Goal: Information Seeking & Learning: Learn about a topic

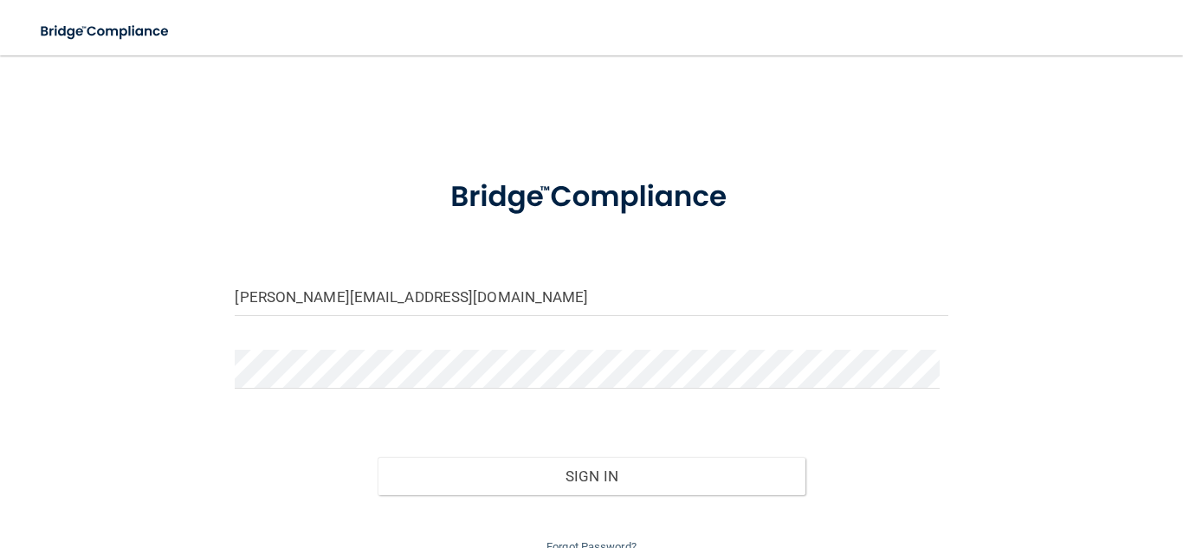
click at [523, 274] on form "[PERSON_NAME][EMAIL_ADDRESS][DOMAIN_NAME] Invalid email/password. You don't hav…" at bounding box center [591, 358] width 712 height 398
click at [528, 326] on div "[PERSON_NAME][EMAIL_ADDRESS][DOMAIN_NAME]" at bounding box center [591, 303] width 738 height 52
click at [526, 300] on input "[PERSON_NAME][EMAIL_ADDRESS][DOMAIN_NAME]" at bounding box center [591, 296] width 712 height 39
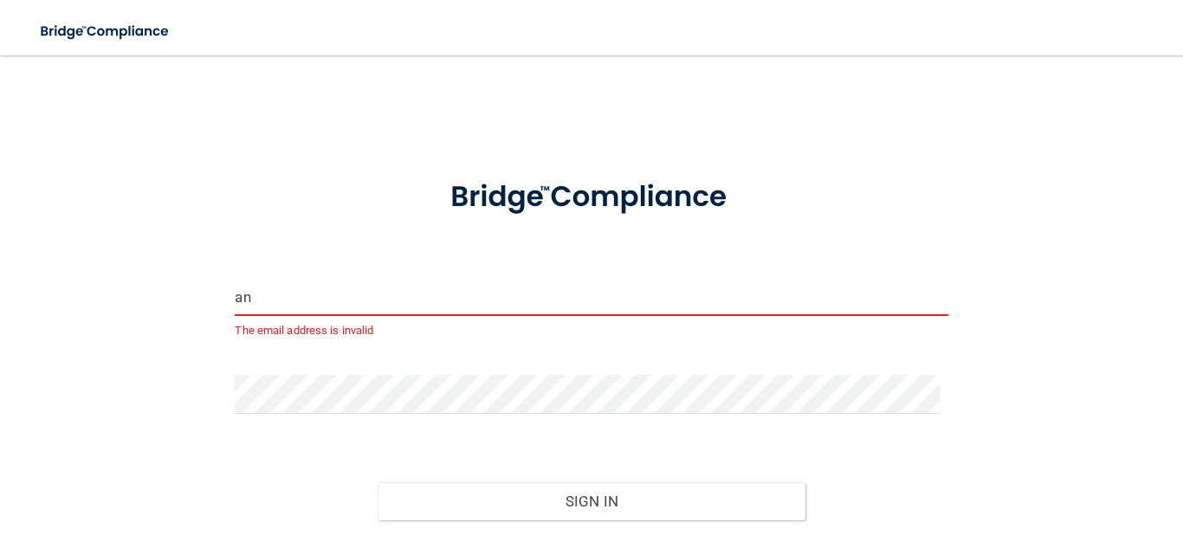
type input "a"
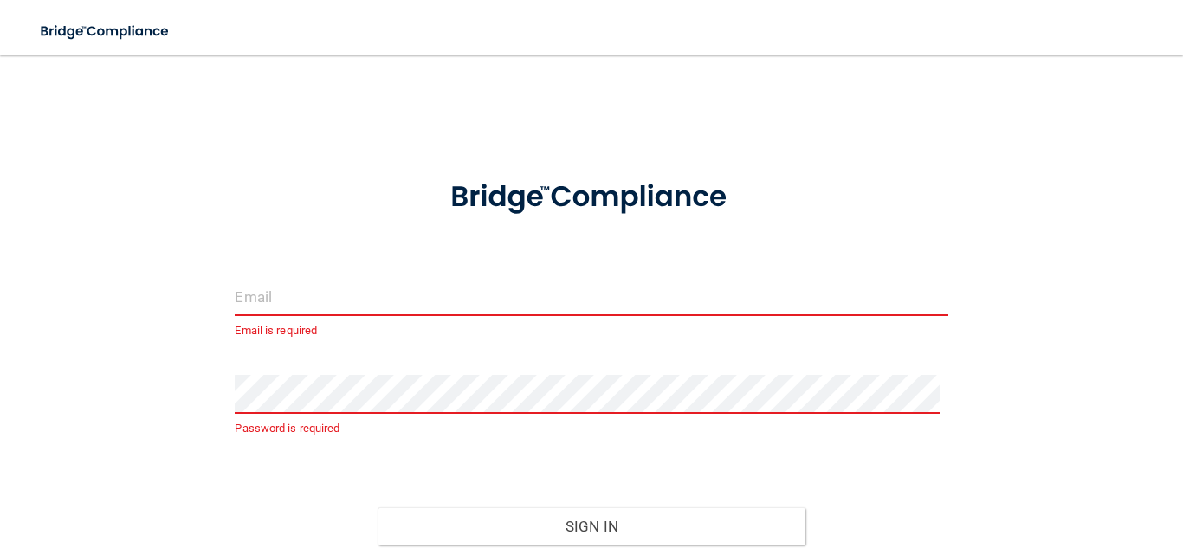
click at [254, 297] on input "email" at bounding box center [591, 296] width 712 height 39
type input "[EMAIL_ADDRESS][DOMAIN_NAME]"
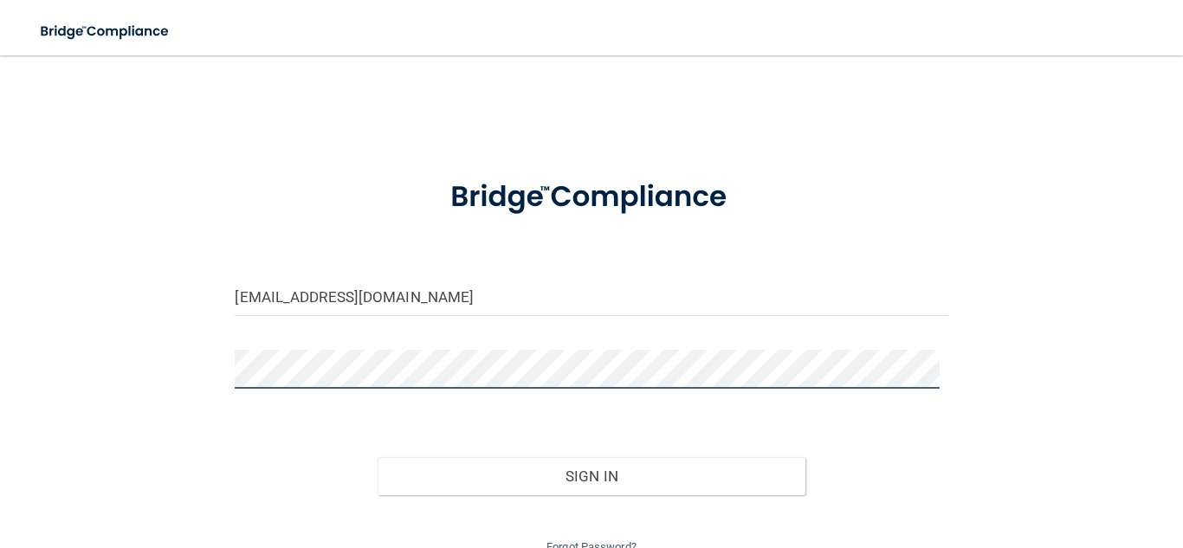
click at [377, 457] on button "Sign In" at bounding box center [591, 476] width 428 height 38
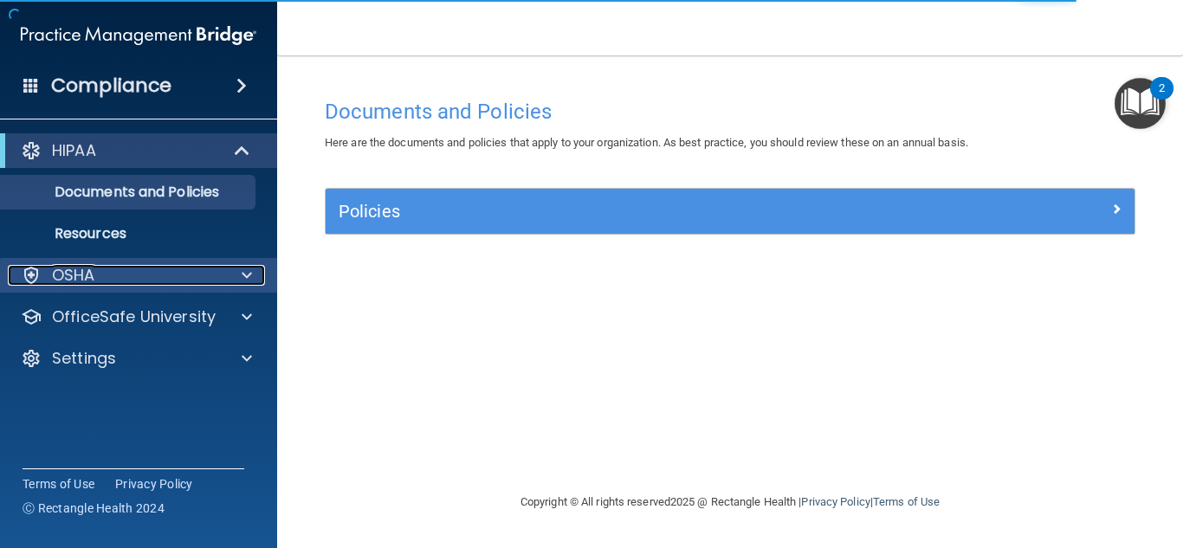
click at [101, 285] on div "OSHA" at bounding box center [115, 275] width 215 height 21
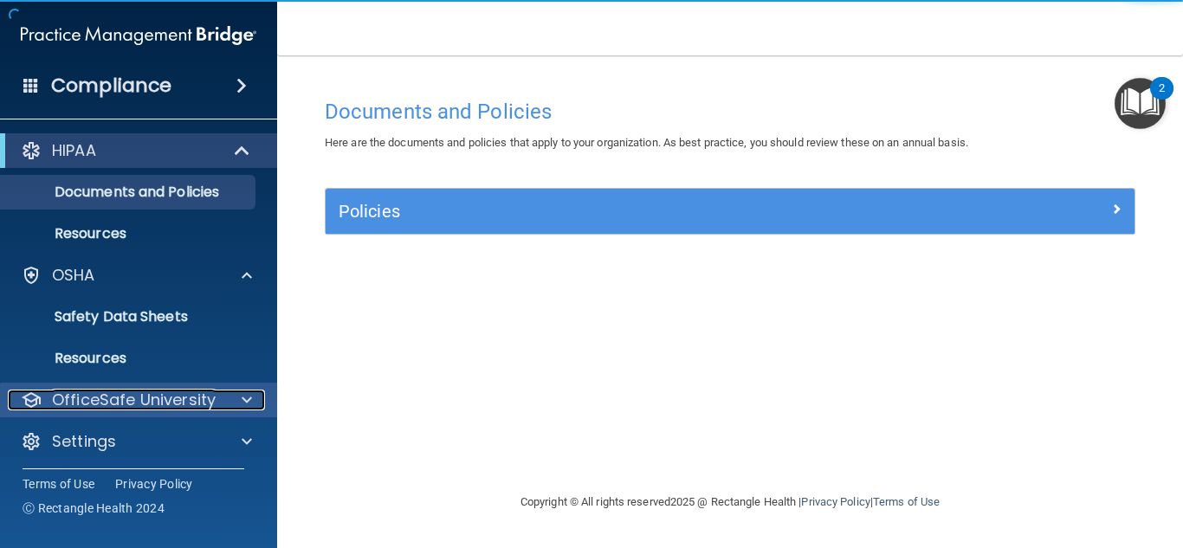
click at [100, 394] on p "OfficeSafe University" at bounding box center [134, 400] width 164 height 21
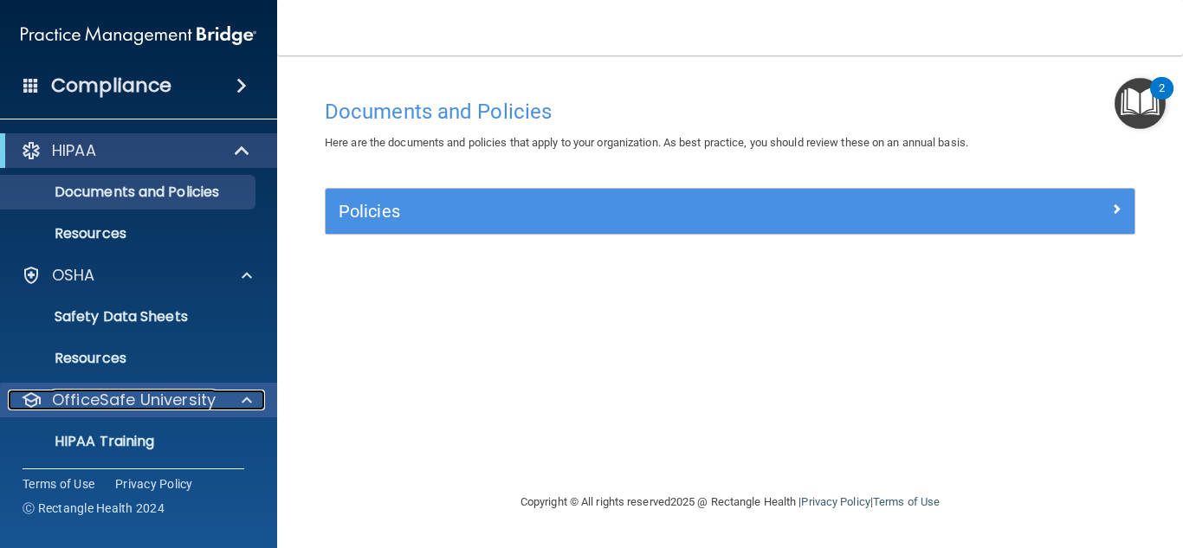
scroll to position [129, 0]
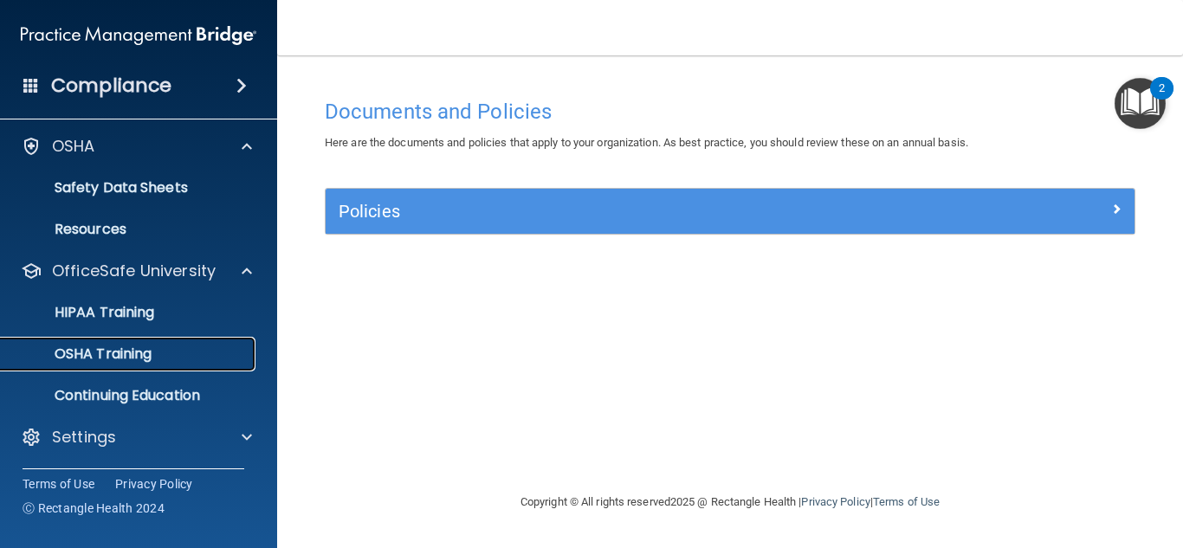
click at [116, 351] on p "OSHA Training" at bounding box center [81, 353] width 140 height 17
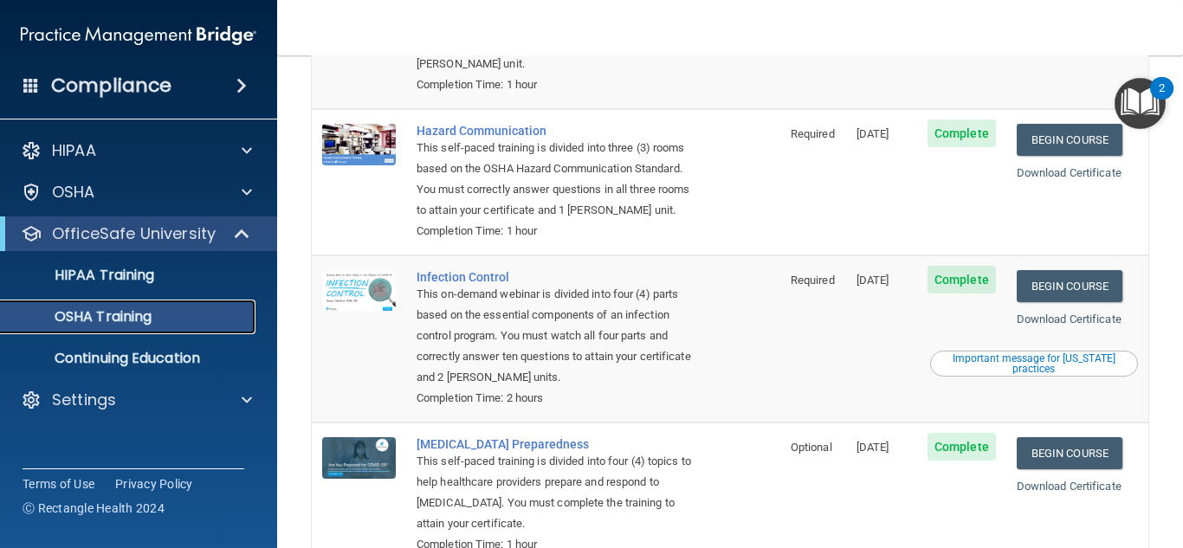
scroll to position [303, 0]
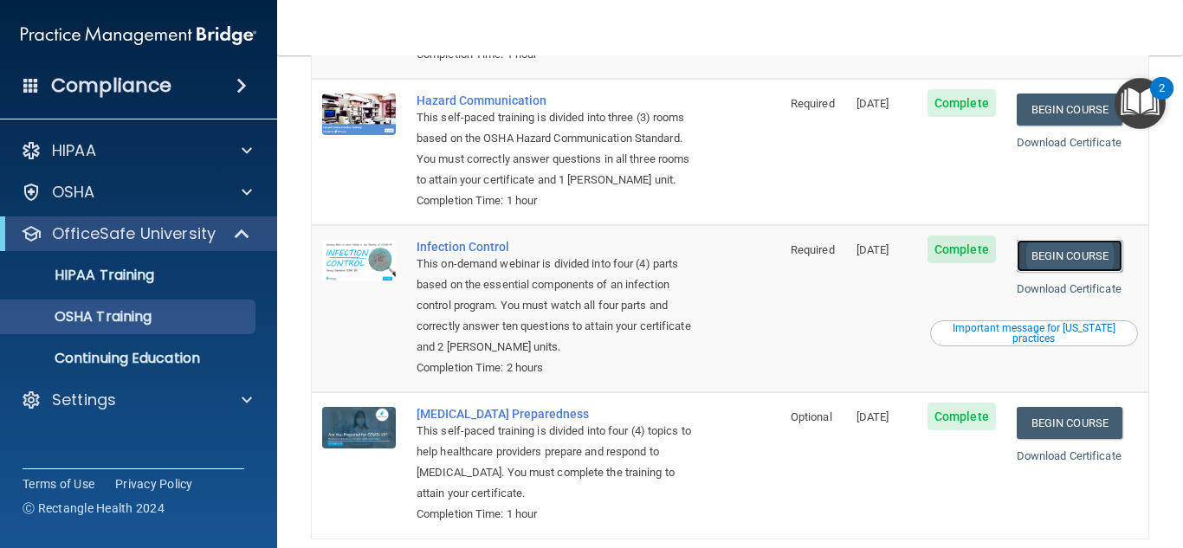
click at [1036, 261] on link "Begin Course" at bounding box center [1069, 256] width 106 height 32
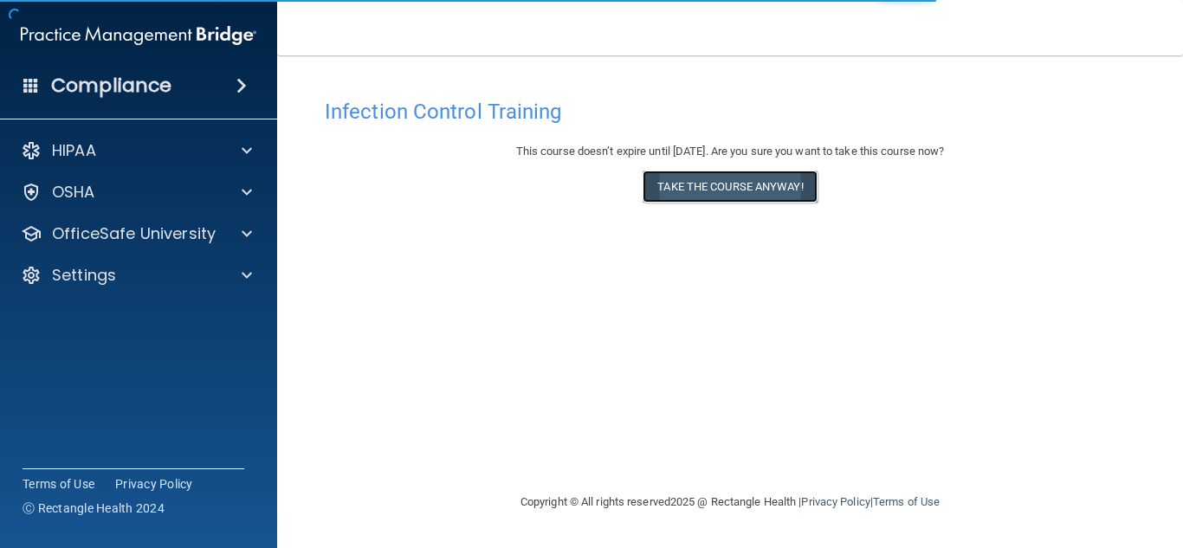
click at [708, 175] on button "Take the course anyway!" at bounding box center [729, 187] width 174 height 32
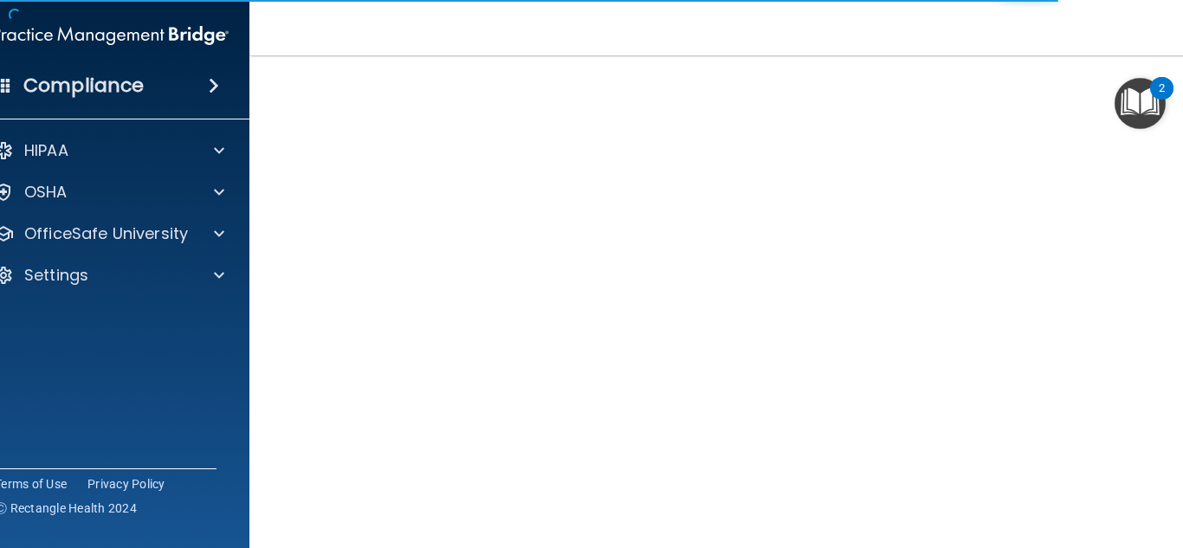
scroll to position [138, 0]
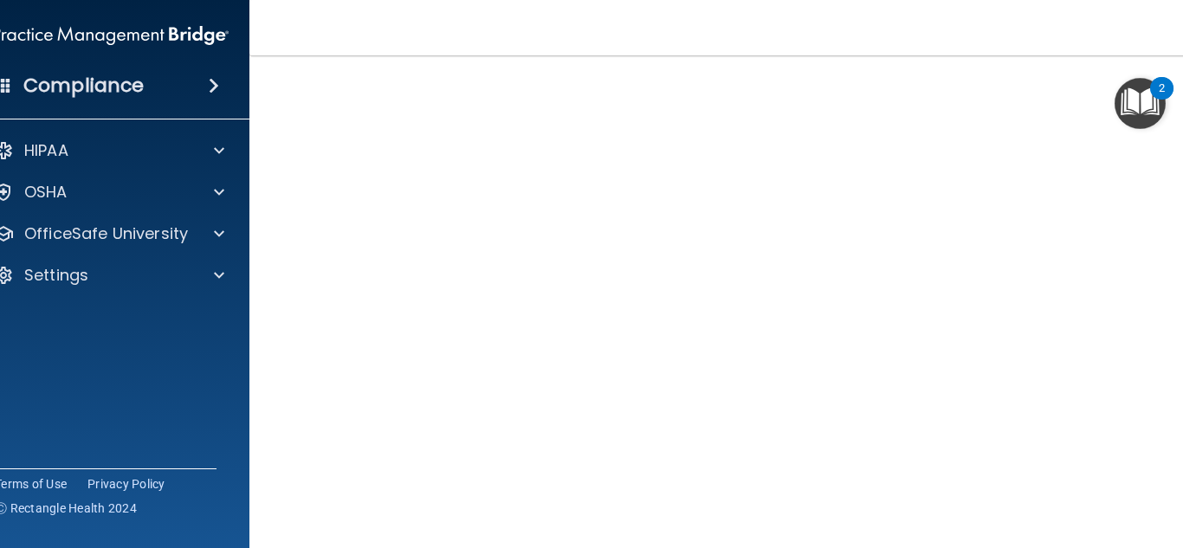
drag, startPoint x: 953, startPoint y: 0, endPoint x: 739, endPoint y: 48, distance: 219.1
click at [739, 48] on nav "Toggle navigation Ella Hancock ellavator3@gmail.com Manage My Enterprise Hancoc…" at bounding box center [729, 27] width 961 height 55
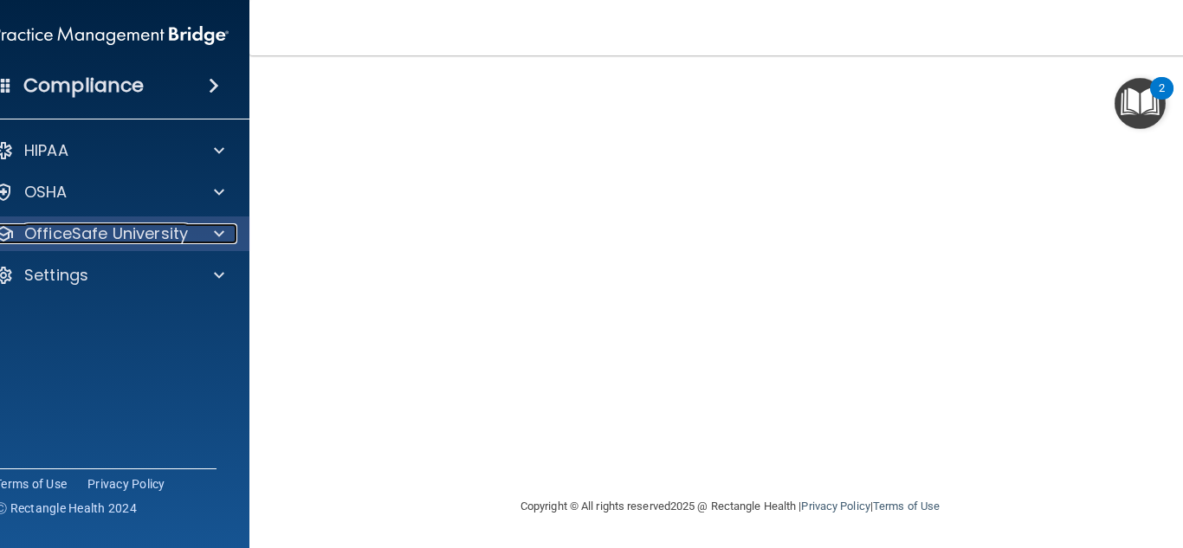
click at [179, 235] on p "OfficeSafe University" at bounding box center [106, 233] width 164 height 21
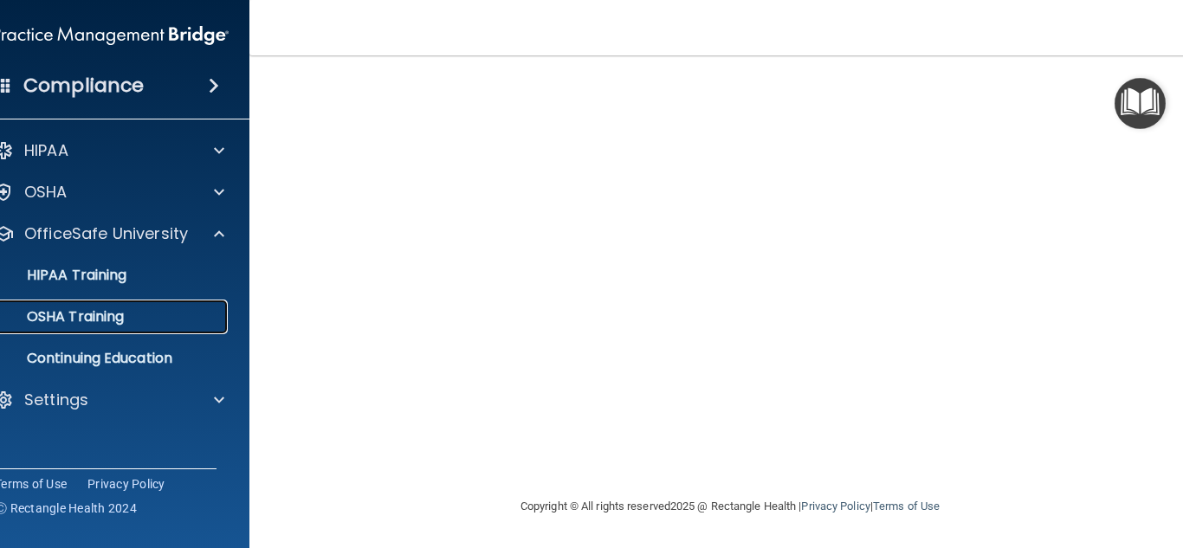
click at [76, 312] on p "OSHA Training" at bounding box center [54, 316] width 140 height 17
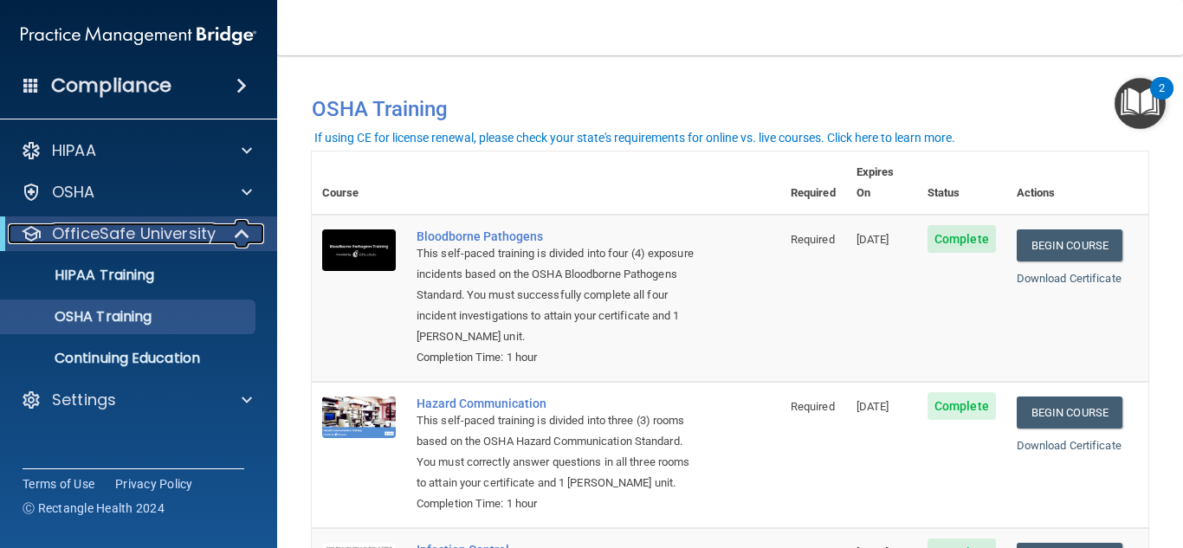
click at [243, 238] on span at bounding box center [243, 233] width 15 height 21
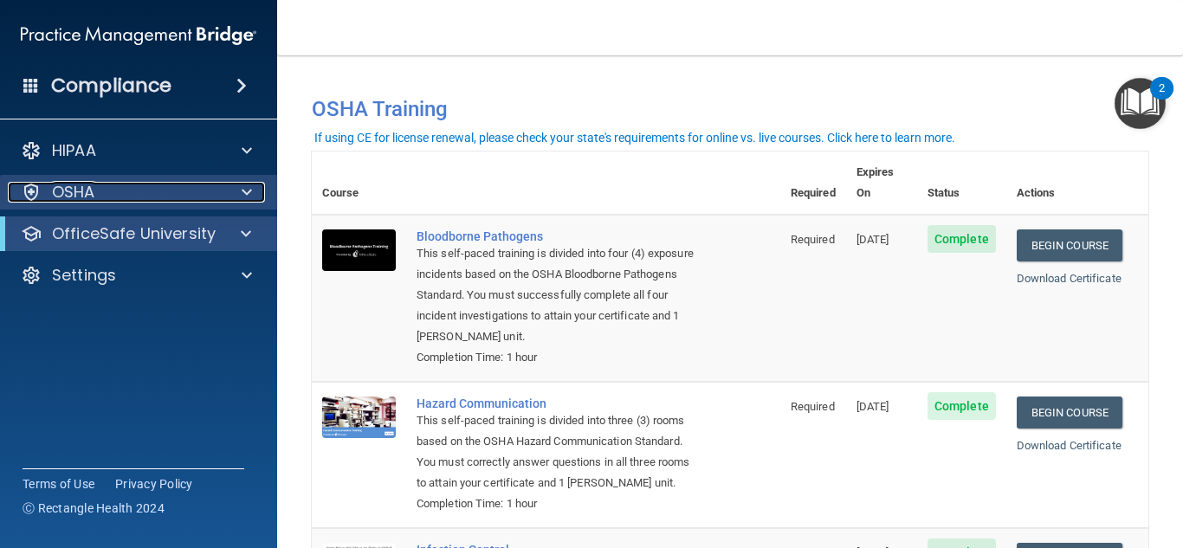
click at [180, 182] on div "OSHA" at bounding box center [115, 192] width 215 height 21
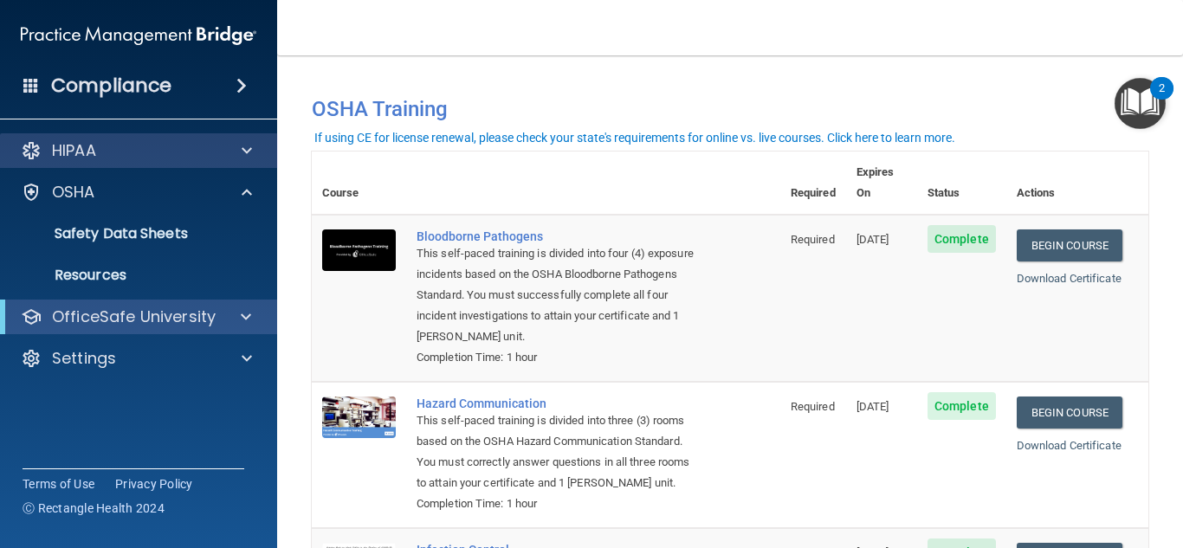
click at [187, 166] on div "HIPAA" at bounding box center [139, 150] width 278 height 35
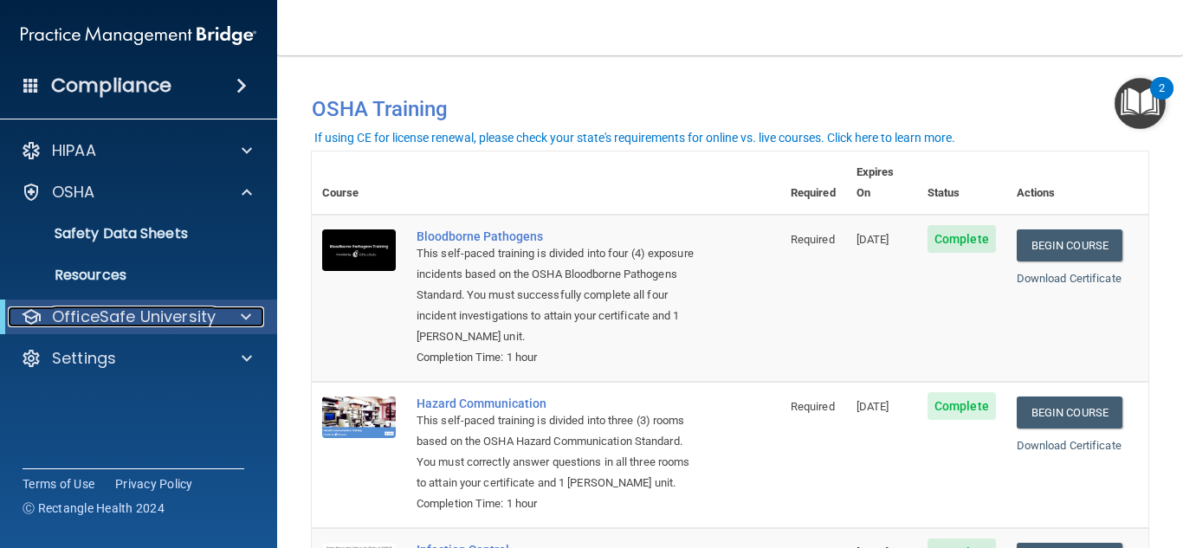
click at [239, 313] on div at bounding box center [243, 316] width 42 height 21
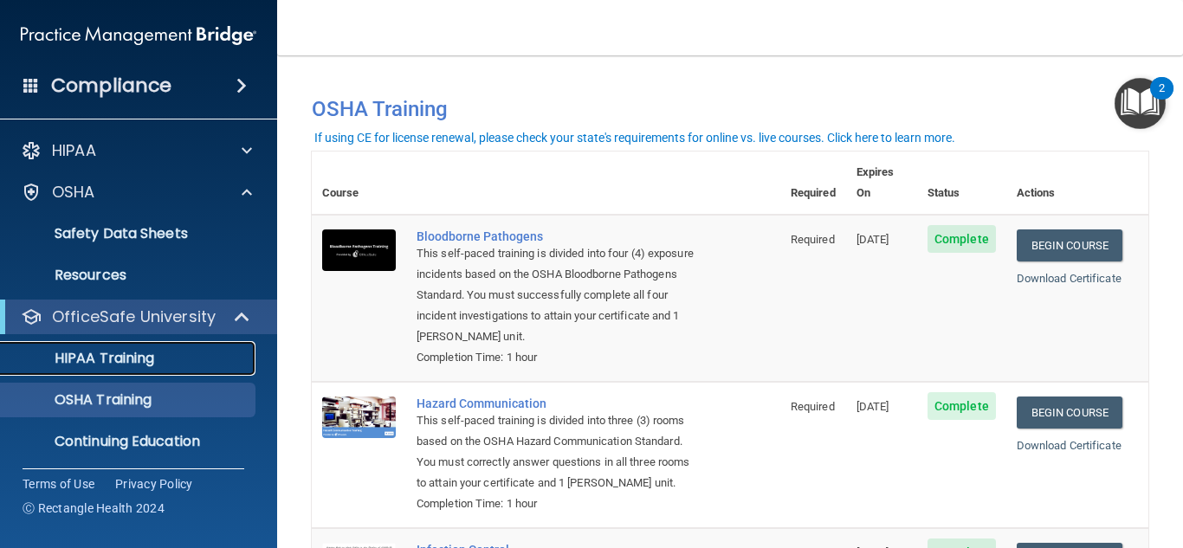
click at [150, 360] on p "HIPAA Training" at bounding box center [82, 358] width 143 height 17
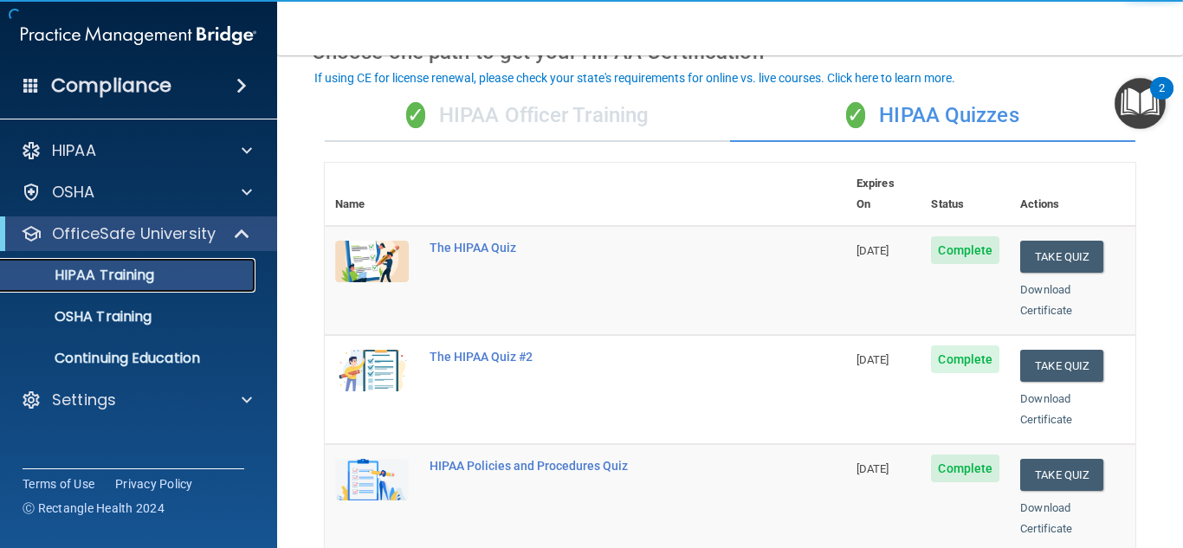
scroll to position [99, 0]
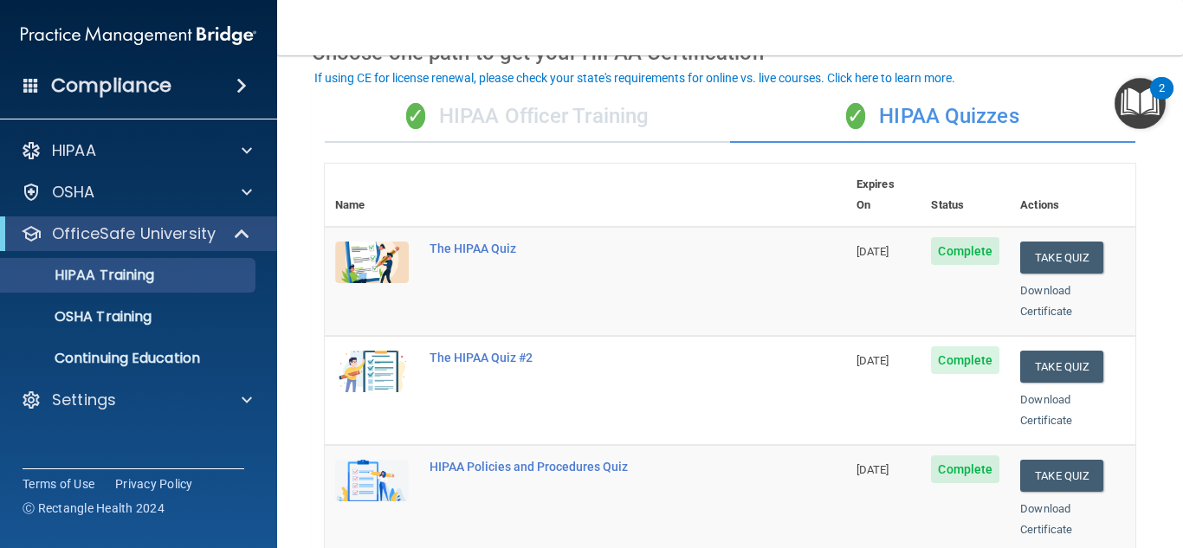
click at [544, 112] on div "✓ HIPAA Officer Training" at bounding box center [527, 117] width 405 height 52
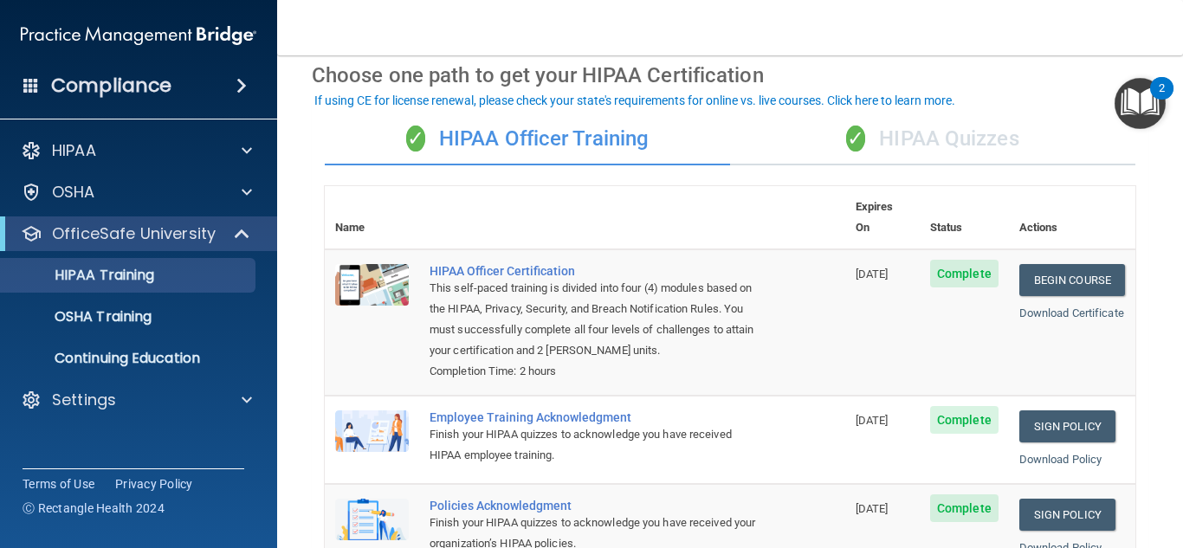
scroll to position [75, 0]
click at [907, 130] on div "✓ HIPAA Quizzes" at bounding box center [932, 140] width 405 height 52
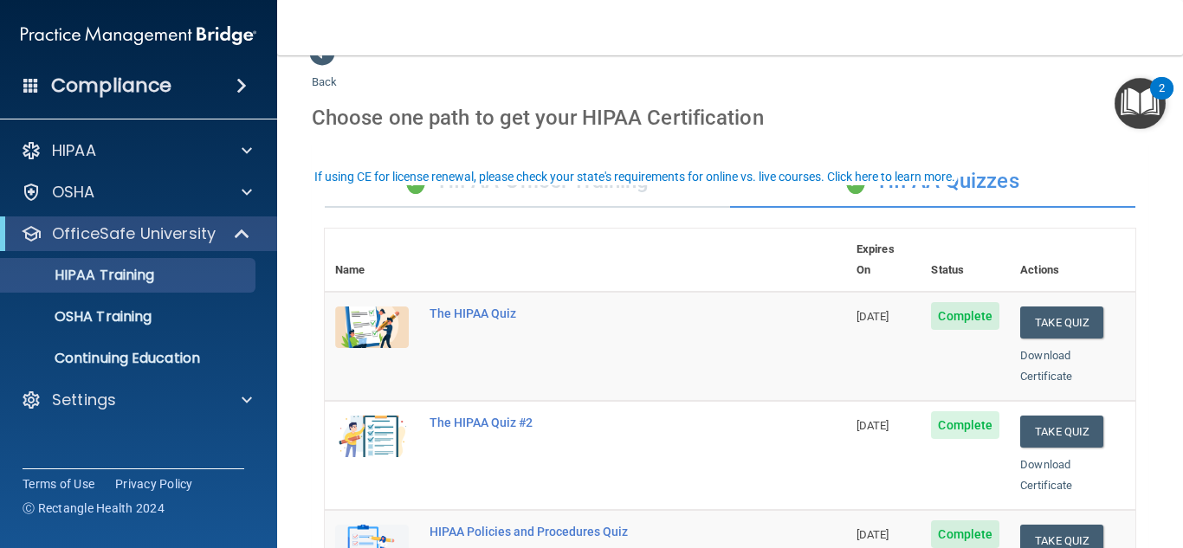
scroll to position [0, 0]
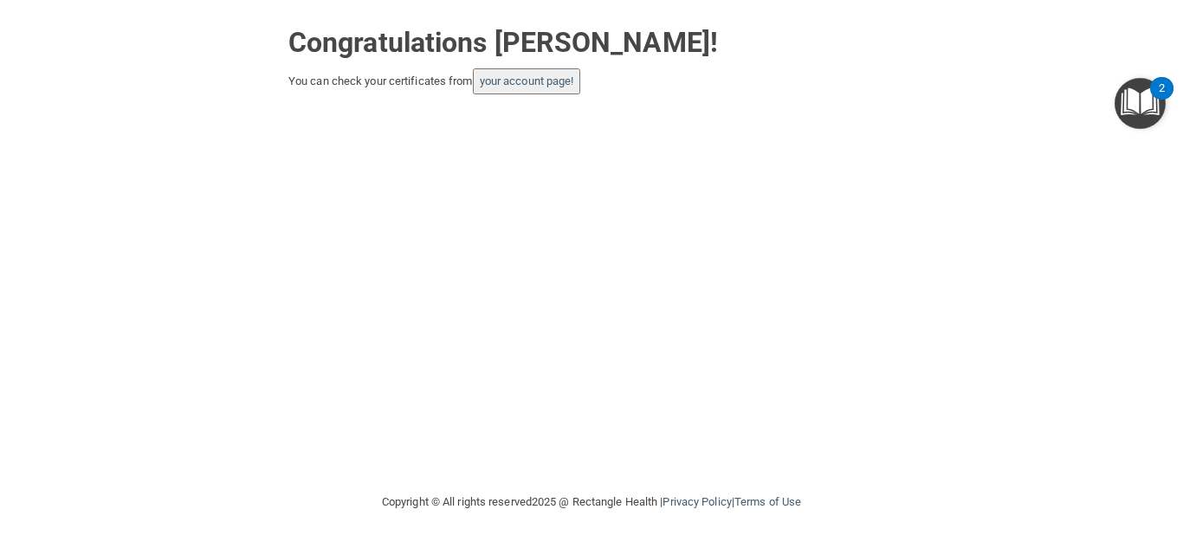
click at [539, 93] on button "your account page!" at bounding box center [527, 81] width 108 height 26
click at [536, 70] on button "your account page!" at bounding box center [527, 81] width 108 height 26
